Goal: Task Accomplishment & Management: Manage account settings

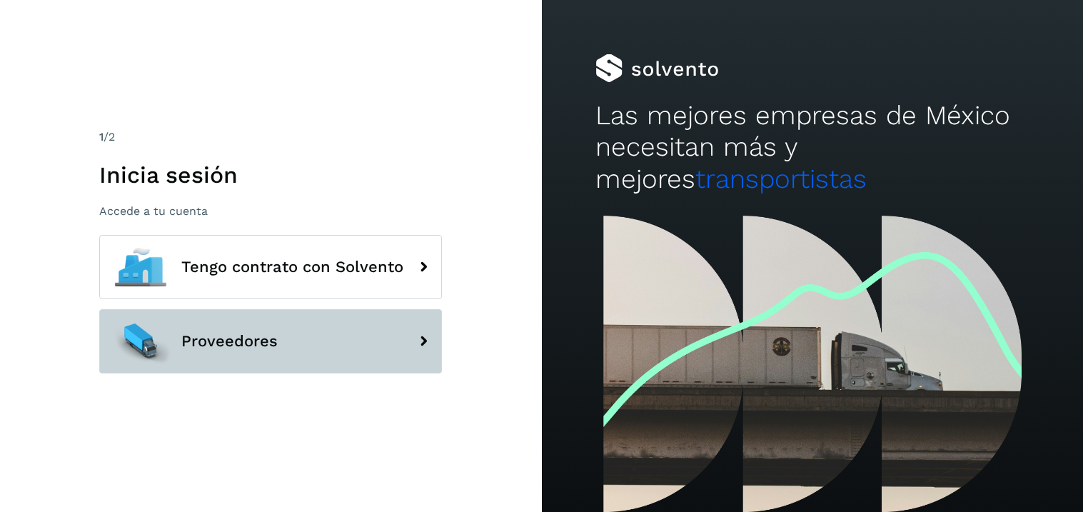
click at [215, 339] on span "Proveedores" at bounding box center [229, 341] width 96 height 17
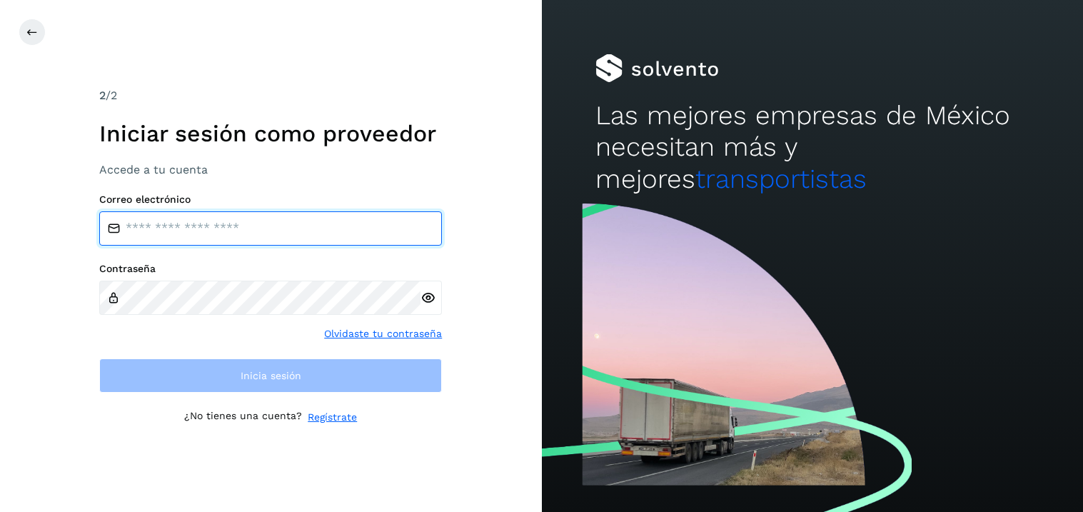
click at [234, 211] on input "email" at bounding box center [270, 228] width 343 height 34
type input "**********"
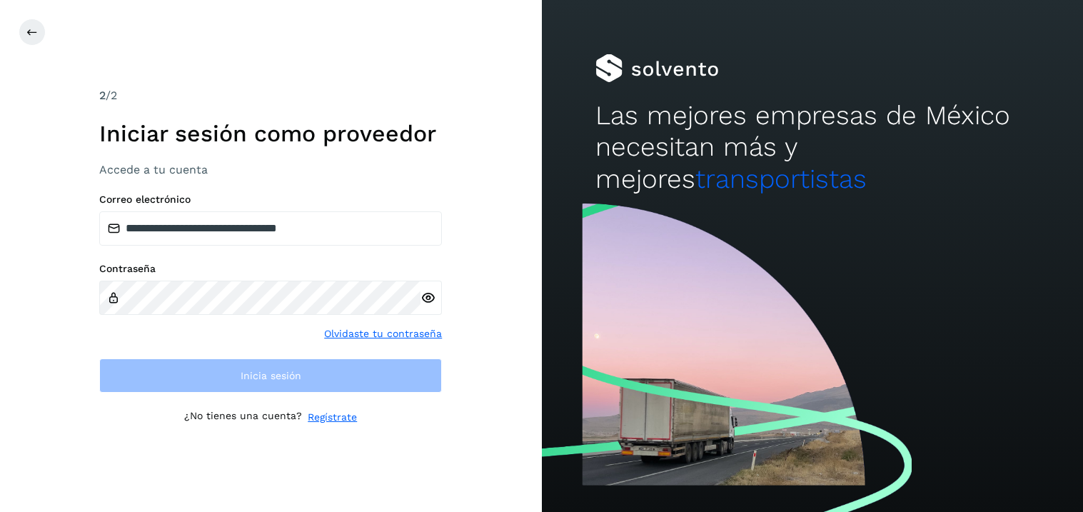
click at [426, 298] on div at bounding box center [431, 298] width 21 height 34
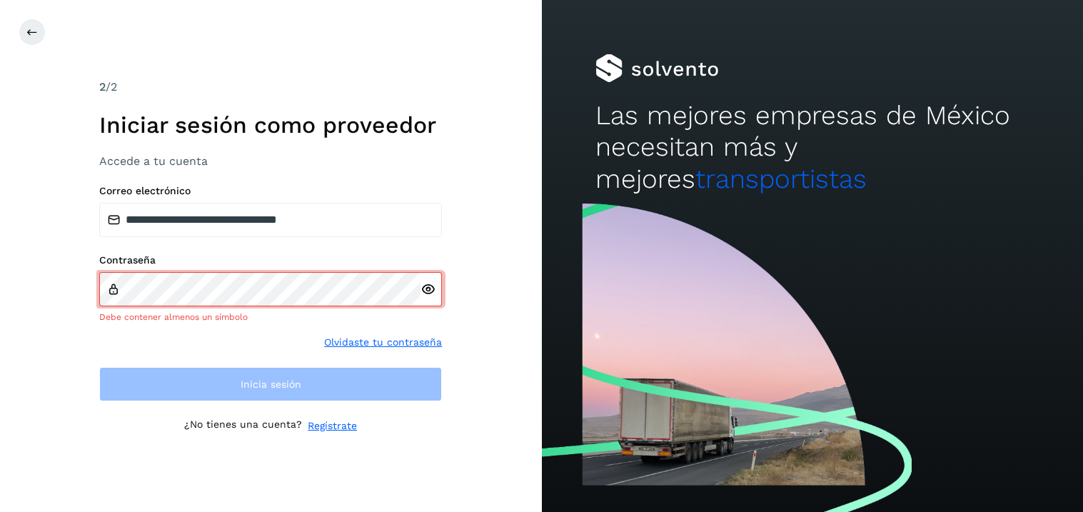
click at [429, 293] on icon at bounding box center [428, 289] width 15 height 15
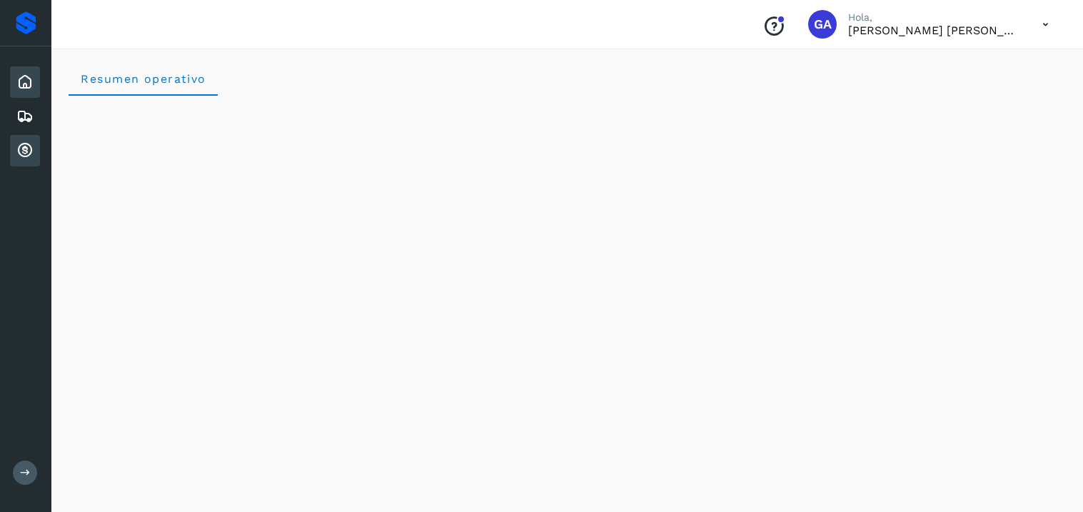
click at [26, 154] on icon at bounding box center [24, 150] width 17 height 17
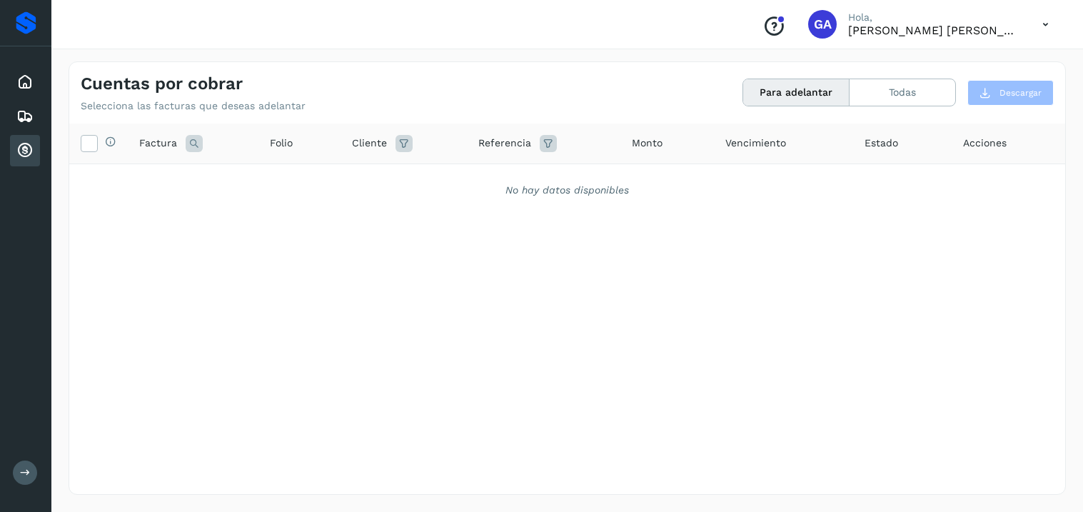
click at [26, 154] on icon at bounding box center [24, 150] width 17 height 17
click at [510, 285] on div "Selecciona todas las facturas disponibles para adelanto Factura Folio Cliente R…" at bounding box center [567, 280] width 996 height 312
click at [1049, 29] on icon at bounding box center [1045, 24] width 29 height 29
click at [956, 70] on div "Cerrar sesión" at bounding box center [975, 64] width 170 height 27
